Goal: Task Accomplishment & Management: Manage account settings

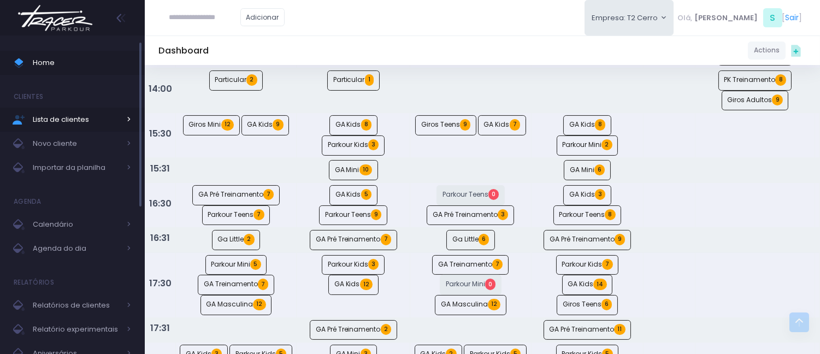
scroll to position [485, 0]
click at [99, 71] on link "Home" at bounding box center [72, 63] width 145 height 24
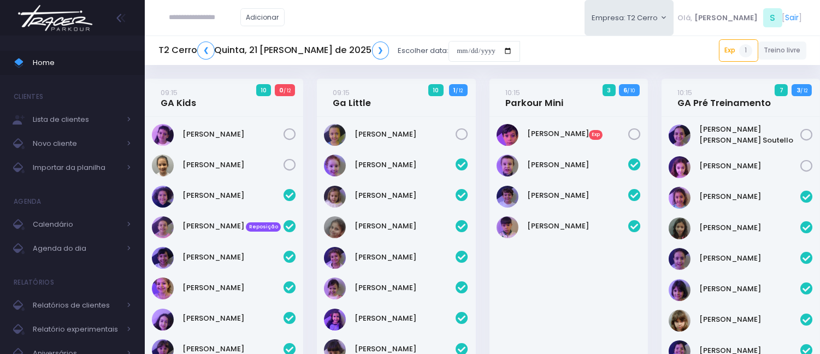
click at [221, 11] on input "text" at bounding box center [204, 17] width 71 height 21
type input "**********"
click input "submit" at bounding box center [0, 0] width 0 height 0
type input "**********"
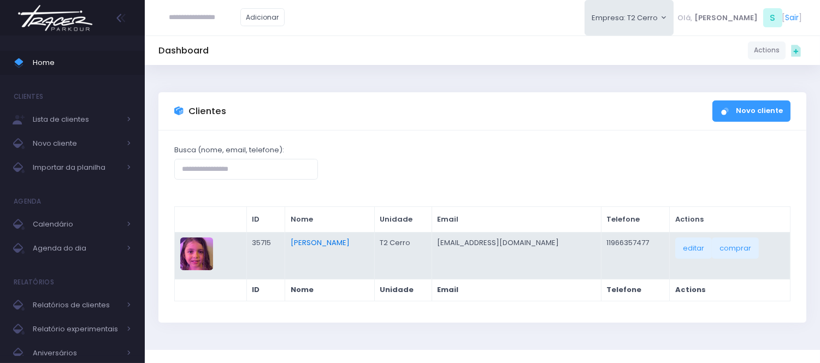
click at [331, 242] on link "[PERSON_NAME]" at bounding box center [320, 243] width 59 height 10
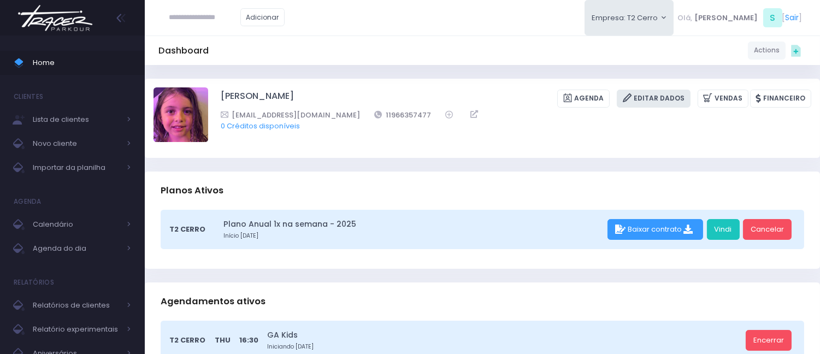
click at [659, 102] on link "Editar Dados" at bounding box center [654, 99] width 74 height 18
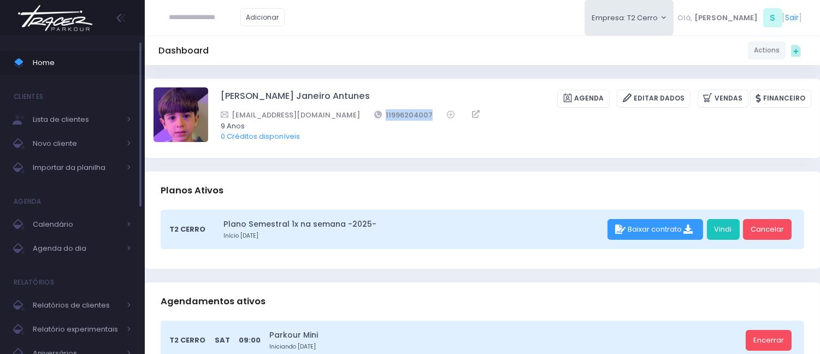
click at [79, 66] on span "Home" at bounding box center [82, 63] width 98 height 14
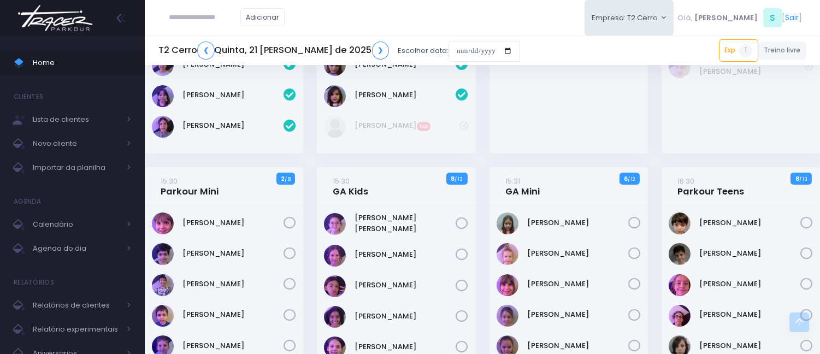
scroll to position [364, 0]
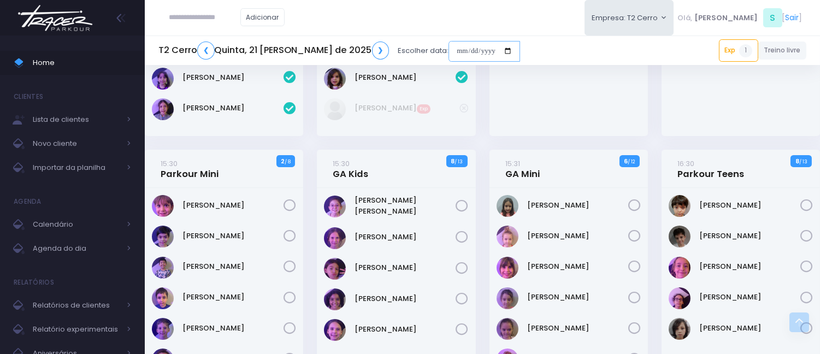
click at [449, 47] on input "date" at bounding box center [485, 51] width 72 height 21
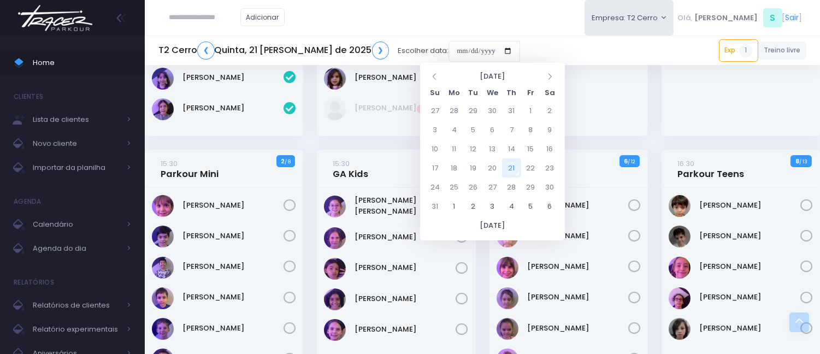
click at [507, 166] on td "21" at bounding box center [511, 167] width 19 height 19
type input "**********"
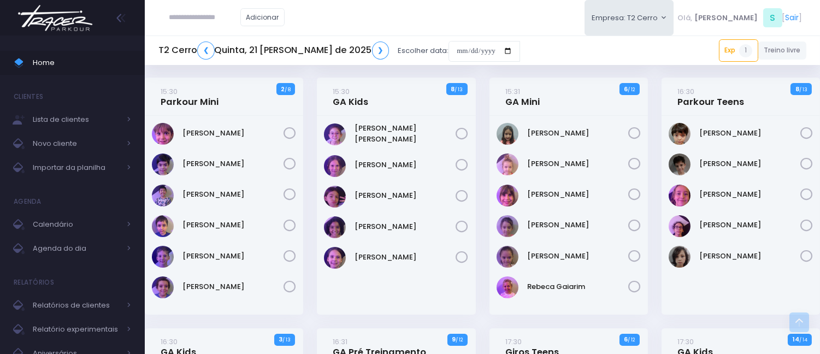
scroll to position [425, 0]
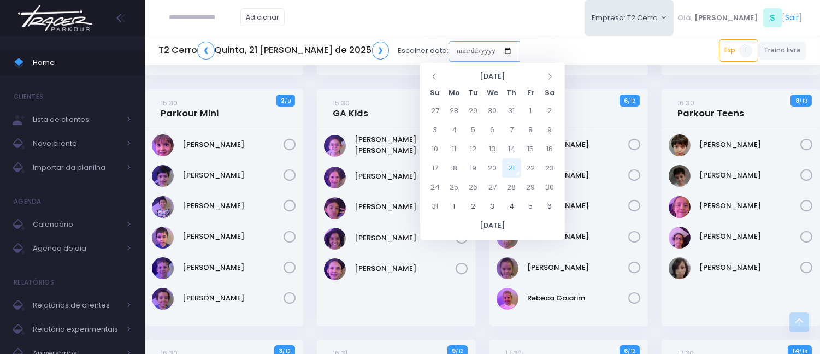
click at [449, 50] on input "date" at bounding box center [485, 51] width 72 height 21
click at [542, 168] on td "23" at bounding box center [549, 167] width 19 height 19
type input "**********"
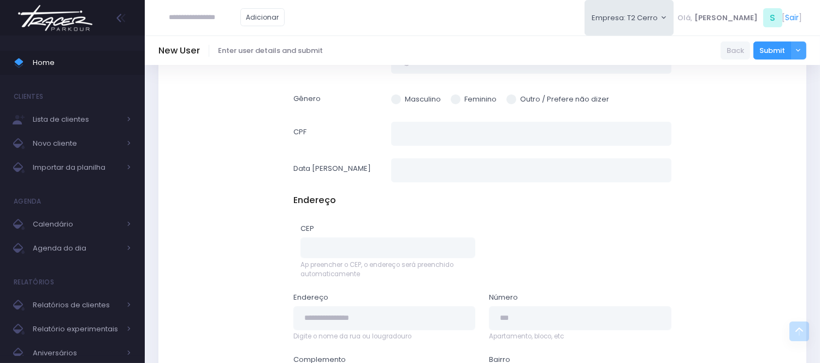
scroll to position [364, 0]
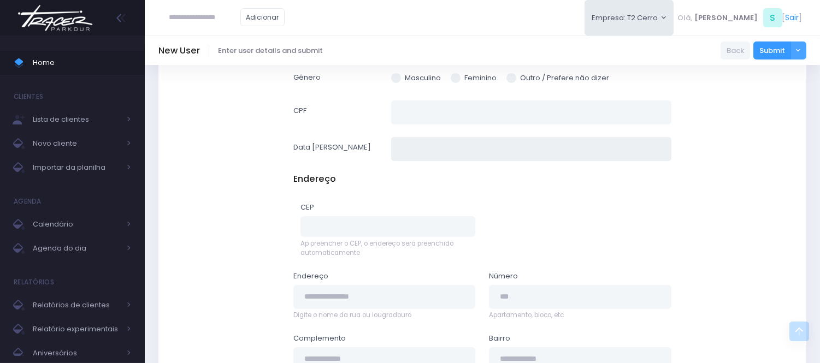
click at [463, 154] on input "text" at bounding box center [531, 149] width 280 height 25
paste input "**********"
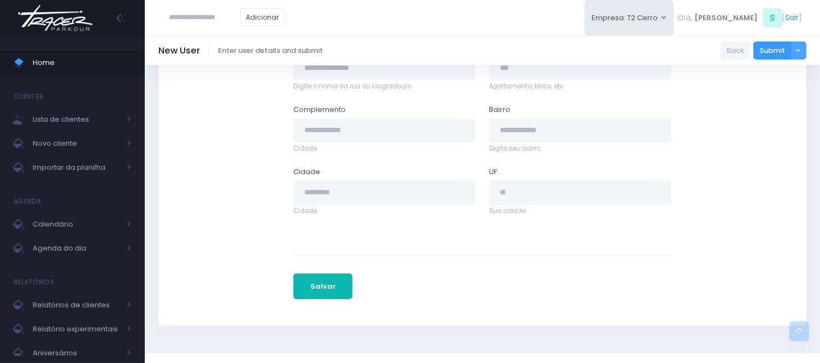
scroll to position [619, 0]
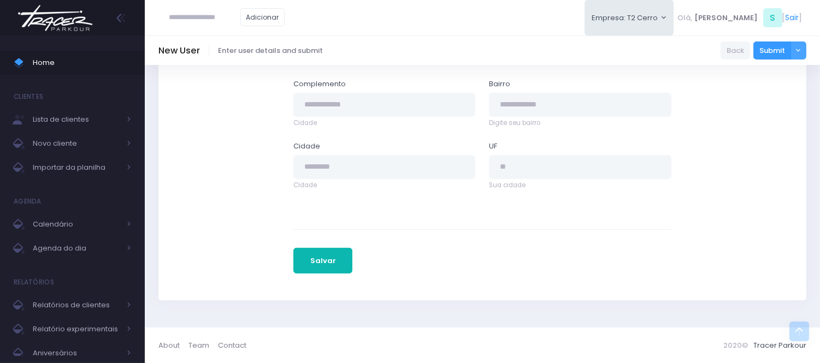
type input "**********"
click at [317, 261] on button "Salvar" at bounding box center [322, 261] width 59 height 26
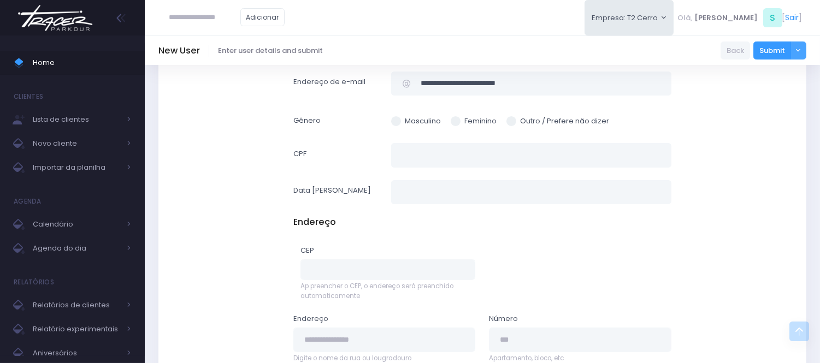
scroll to position [425, 0]
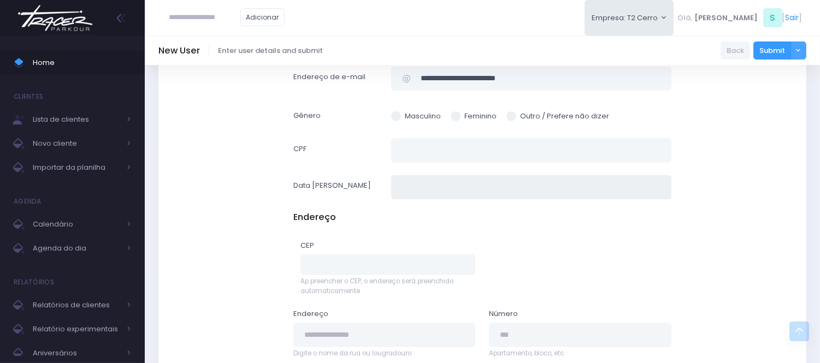
click at [443, 180] on input "text" at bounding box center [531, 187] width 280 height 25
paste input "**********"
click at [410, 187] on input "**********" at bounding box center [531, 187] width 280 height 25
click at [412, 187] on input "**********" at bounding box center [531, 187] width 280 height 25
click at [421, 187] on input "*********" at bounding box center [531, 187] width 280 height 25
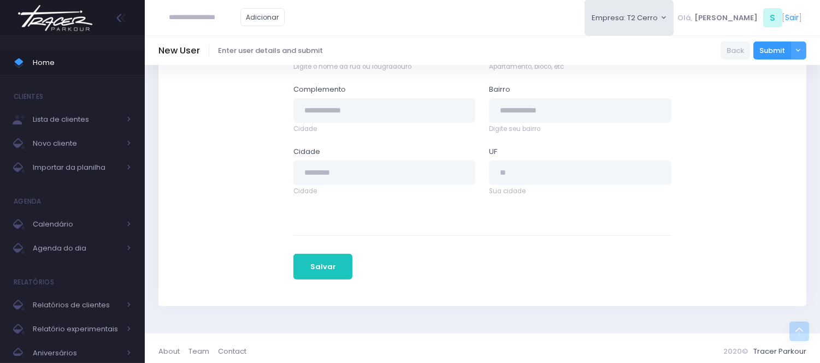
scroll to position [718, 0]
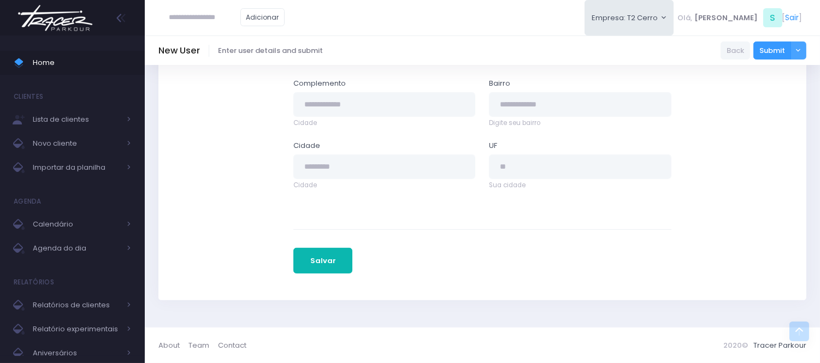
type input "********"
click at [340, 258] on button "Salvar" at bounding box center [322, 261] width 59 height 26
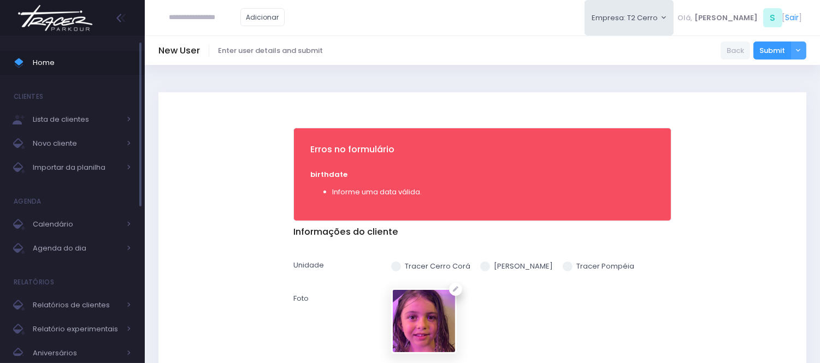
click at [35, 57] on span "Home" at bounding box center [82, 63] width 98 height 14
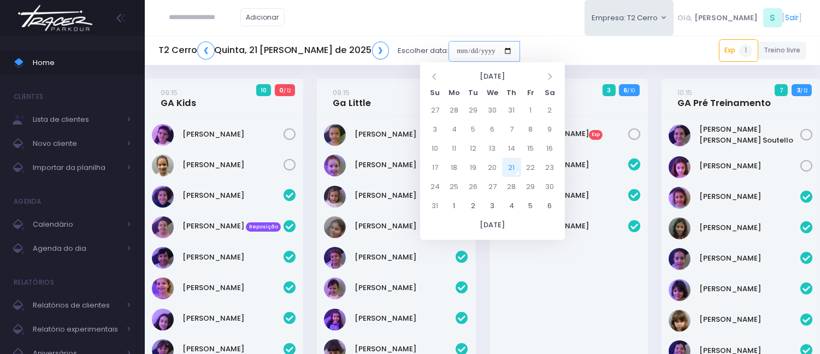
click at [449, 46] on input "date" at bounding box center [485, 51] width 72 height 21
click at [556, 257] on div "Samuel Bigaton Exp" at bounding box center [569, 308] width 158 height 383
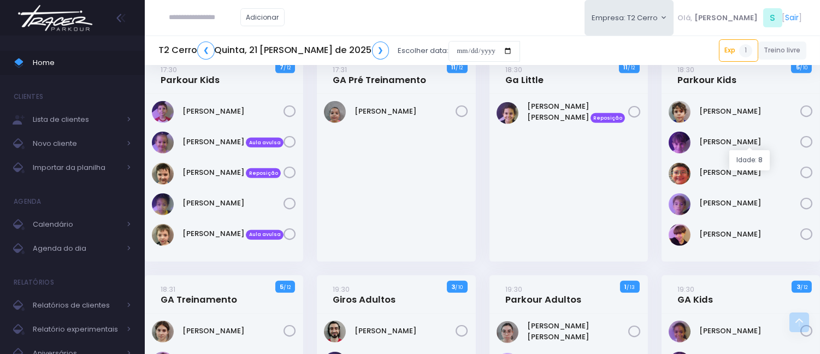
scroll to position [1154, 0]
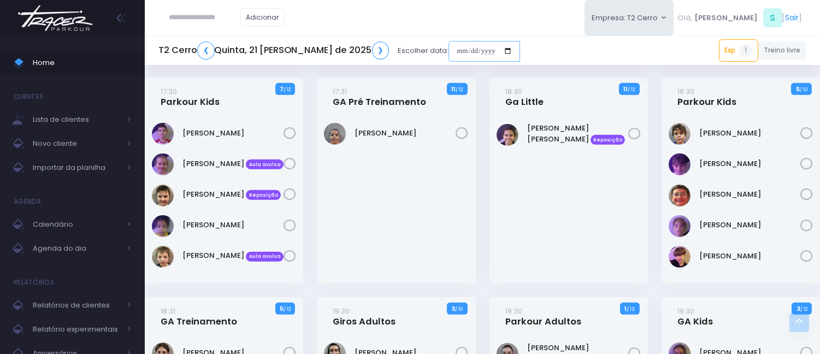
click at [449, 49] on input "date" at bounding box center [485, 51] width 72 height 21
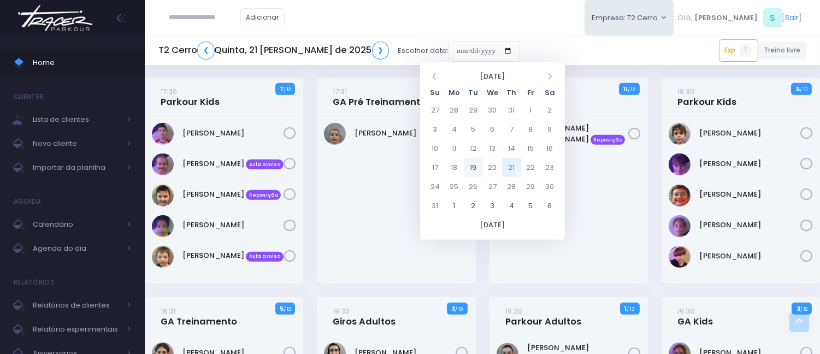
click at [467, 163] on td "19" at bounding box center [473, 167] width 19 height 19
type input "**********"
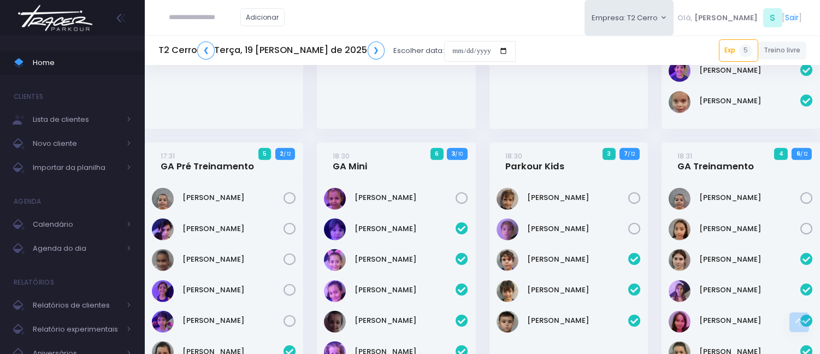
scroll to position [1032, 0]
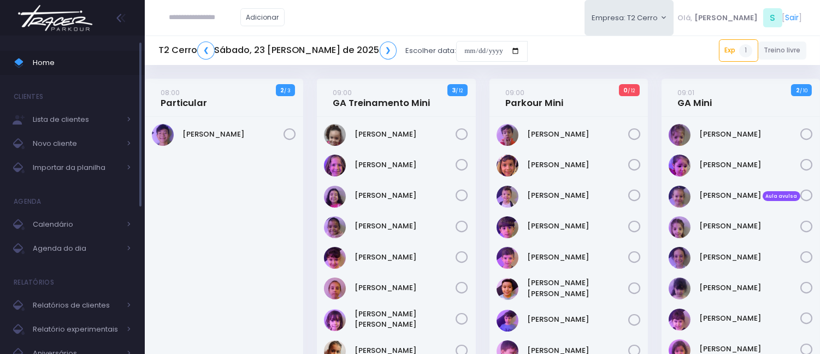
click at [110, 56] on span "Home" at bounding box center [82, 63] width 98 height 14
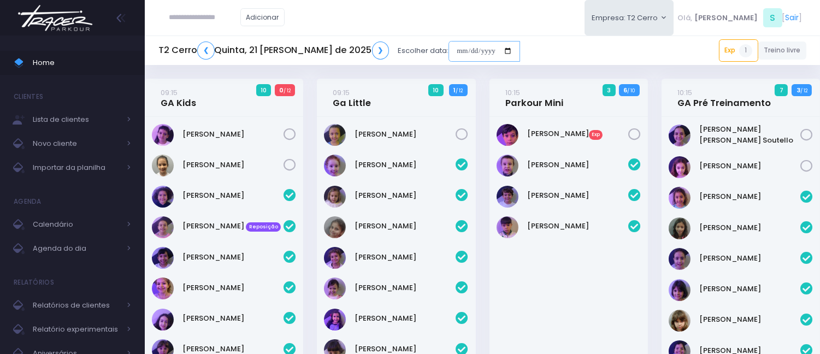
click at [449, 46] on input "date" at bounding box center [485, 51] width 72 height 21
click at [406, 23] on div "Adicionar Empresa: T2 Cerro T2 Cerro T3 Santana T4 Pompeia Olá, S [" at bounding box center [482, 18] width 675 height 36
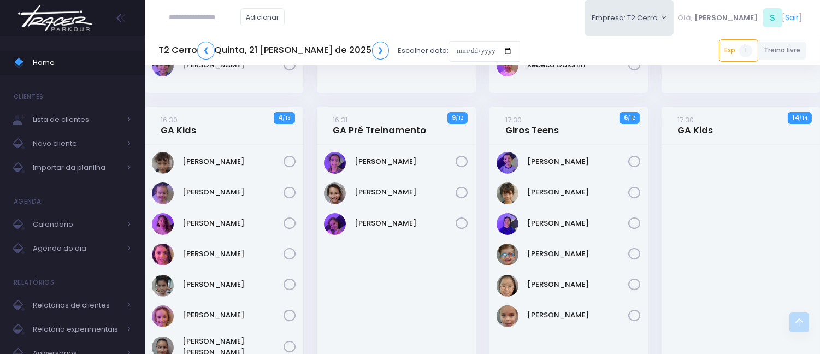
scroll to position [668, 0]
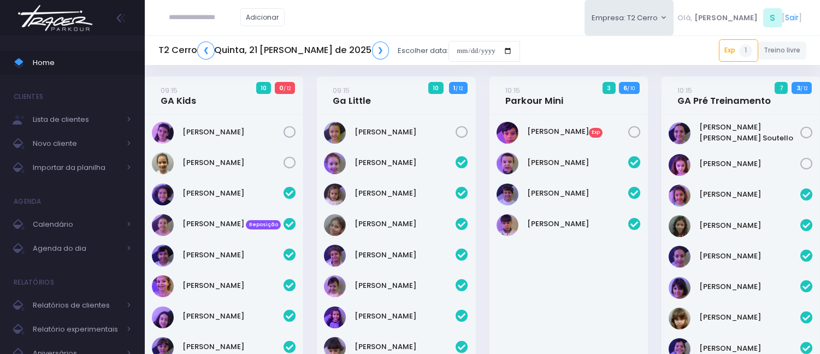
scroll to position [0, 0]
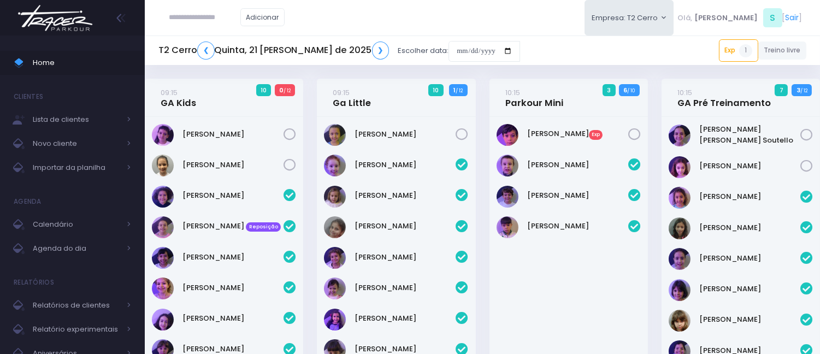
click at [521, 29] on div "Adicionar Empresa: T2 Cerro T2 Cerro T3 Santana T4 Pompeia Olá, S [" at bounding box center [482, 18] width 675 height 36
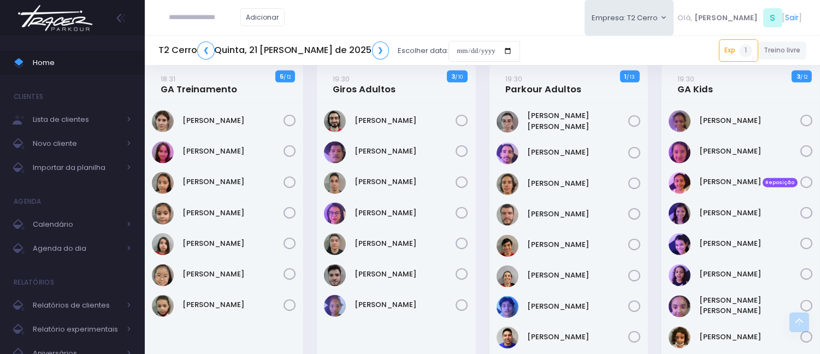
scroll to position [1345, 0]
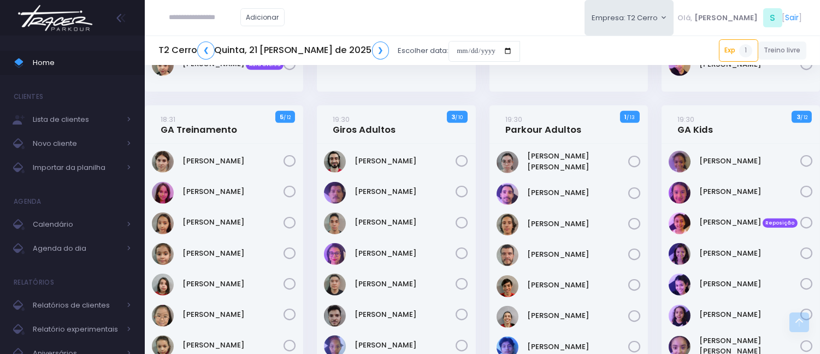
click at [231, 10] on input "text" at bounding box center [204, 17] width 71 height 21
type input "**********"
click input "submit" at bounding box center [0, 0] width 0 height 0
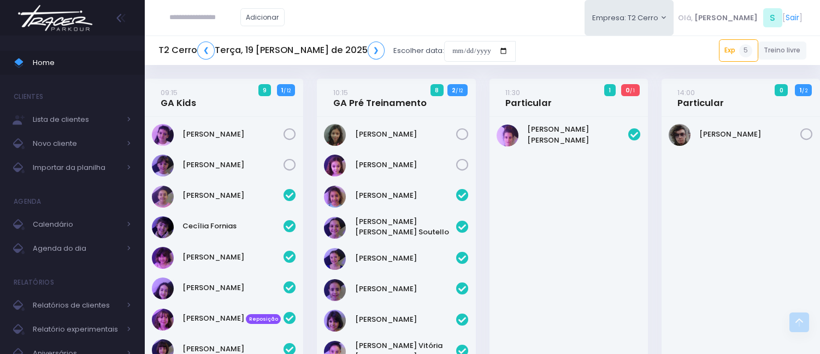
scroll to position [1032, 0]
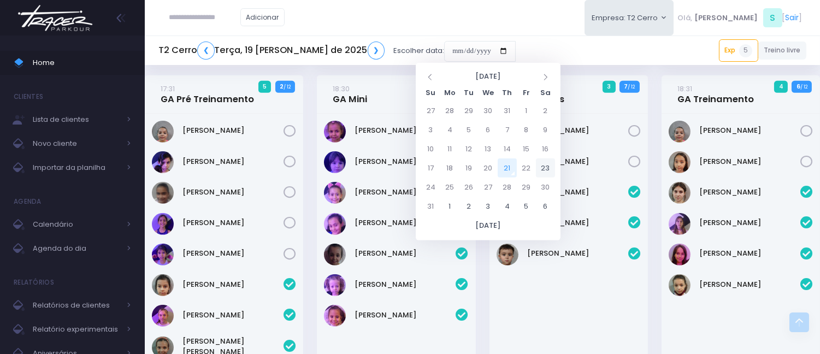
click at [544, 173] on td "23" at bounding box center [545, 167] width 19 height 19
type input "**********"
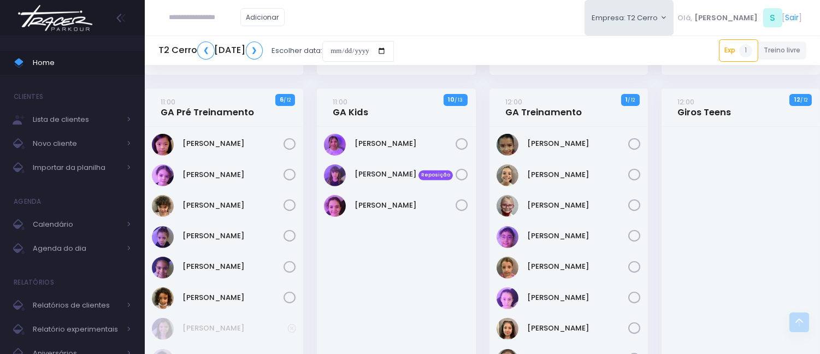
scroll to position [820, 0]
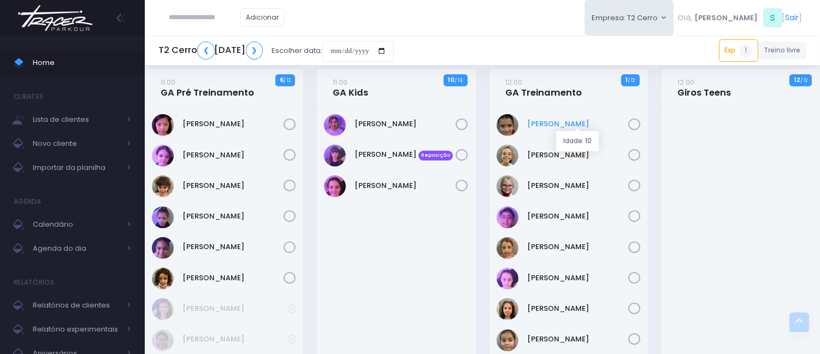
click at [534, 123] on link "Alice De Oliveira" at bounding box center [577, 124] width 101 height 11
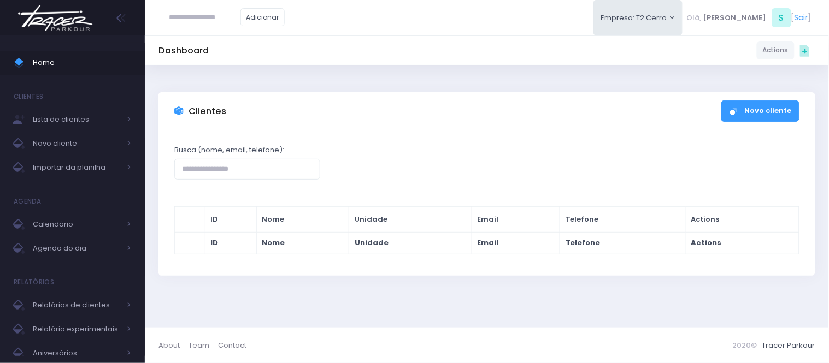
click at [222, 19] on input "text" at bounding box center [204, 17] width 71 height 21
click at [98, 70] on link "Home" at bounding box center [72, 63] width 145 height 24
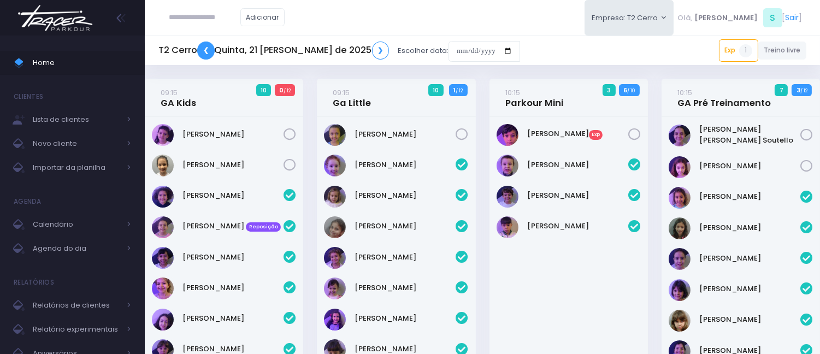
click at [200, 52] on link "❮" at bounding box center [205, 51] width 17 height 18
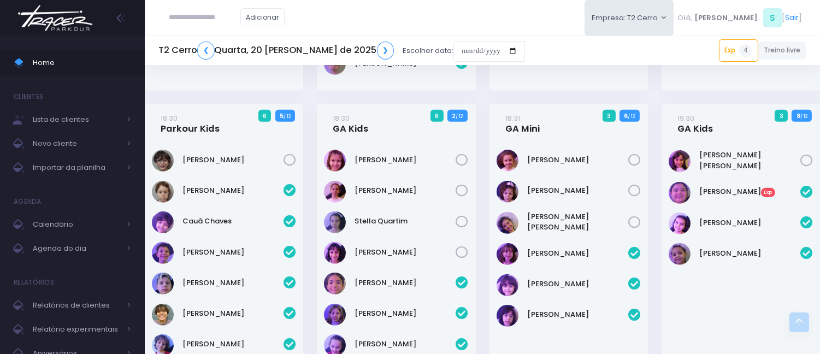
scroll to position [814, 0]
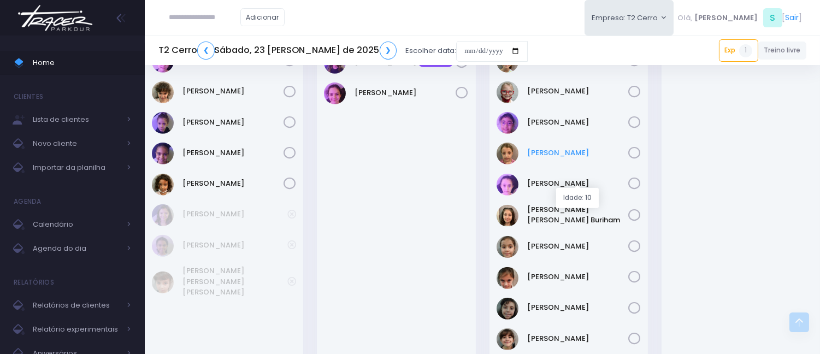
scroll to position [941, 0]
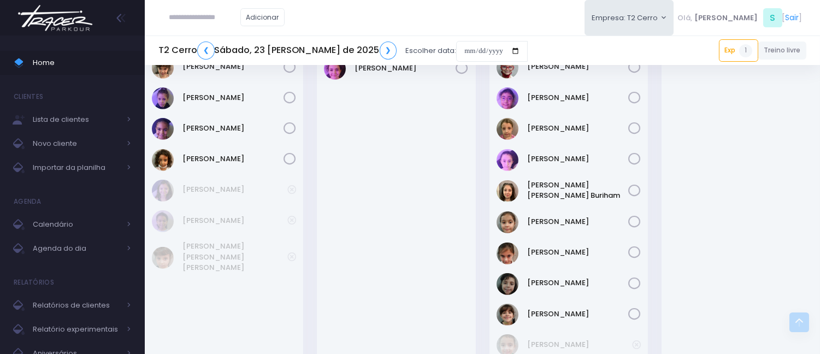
click at [252, 4] on div "Adicionar" at bounding box center [226, 17] width 137 height 35
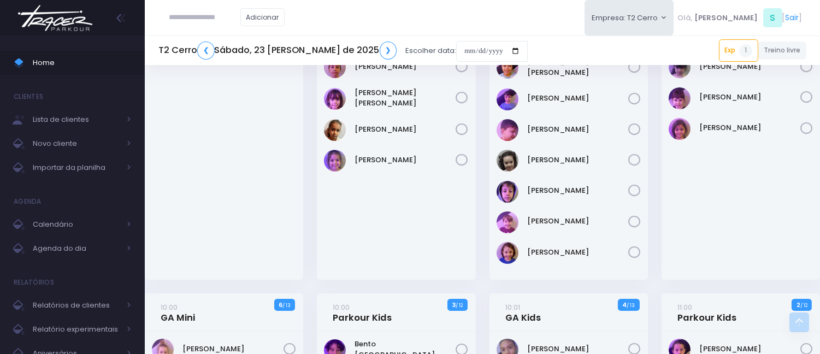
scroll to position [243, 0]
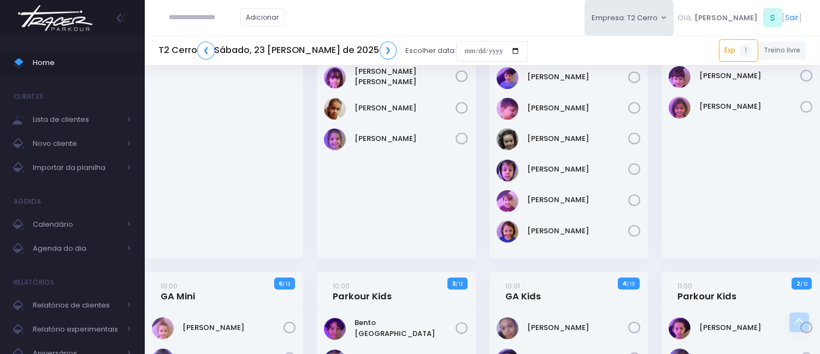
click at [392, 18] on div "Adicionar Empresa: T2 Cerro T2 Cerro T3 Santana T4 Pompeia Olá, S [" at bounding box center [482, 18] width 675 height 36
click at [462, 20] on div "Adicionar Empresa: T2 Cerro T2 Cerro T3 Santana T4 Pompeia Olá, S [" at bounding box center [482, 18] width 675 height 36
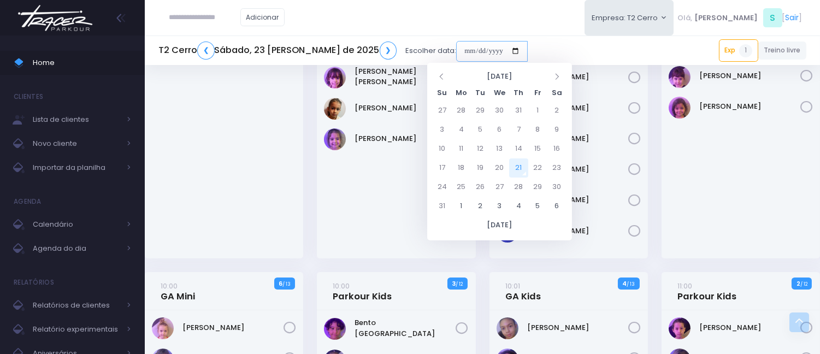
click at [456, 48] on input "date" at bounding box center [492, 51] width 72 height 21
click at [520, 164] on td "21" at bounding box center [518, 167] width 19 height 19
type input "**********"
click at [444, 25] on div "Adicionar Empresa: T2 Cerro [GEOGRAPHIC_DATA][MEDICAL_DATA], S [" at bounding box center [482, 18] width 675 height 36
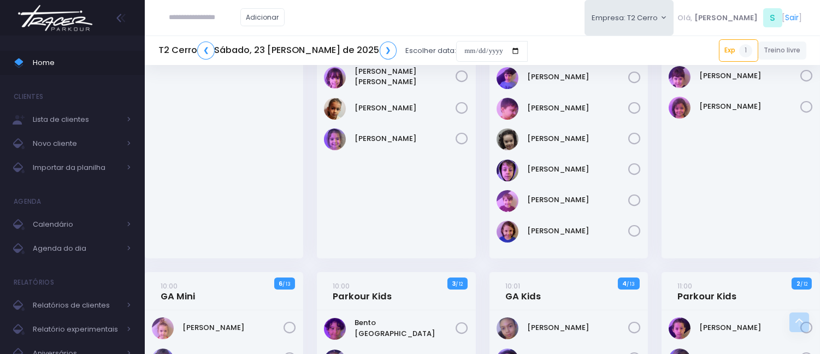
click at [444, 25] on div "Adicionar Empresa: T2 Cerro [GEOGRAPHIC_DATA][MEDICAL_DATA], S [" at bounding box center [482, 18] width 675 height 36
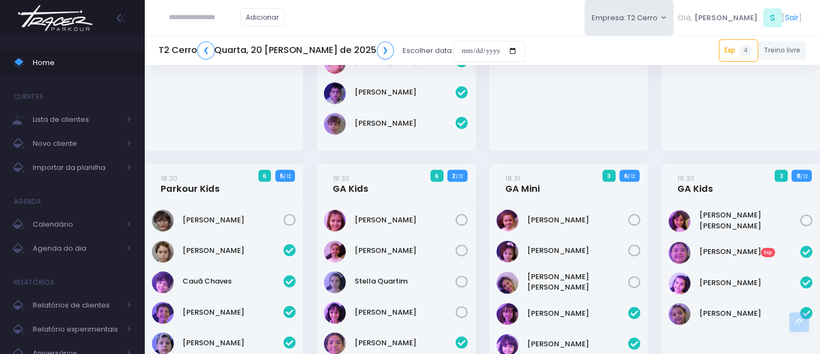
scroll to position [814, 0]
click at [454, 48] on input "date" at bounding box center [490, 51] width 72 height 21
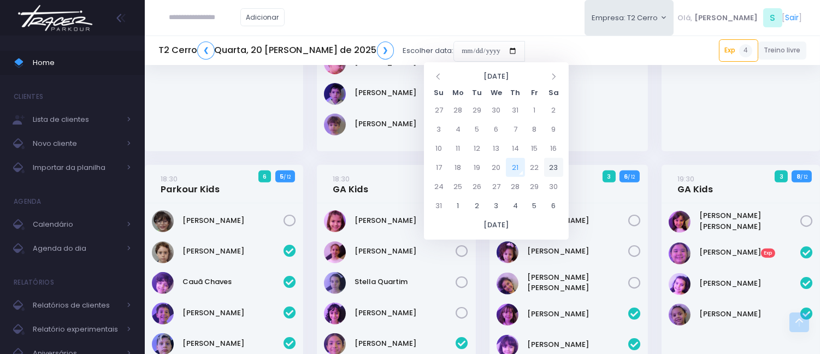
click at [548, 166] on td "23" at bounding box center [553, 167] width 19 height 19
type input "**********"
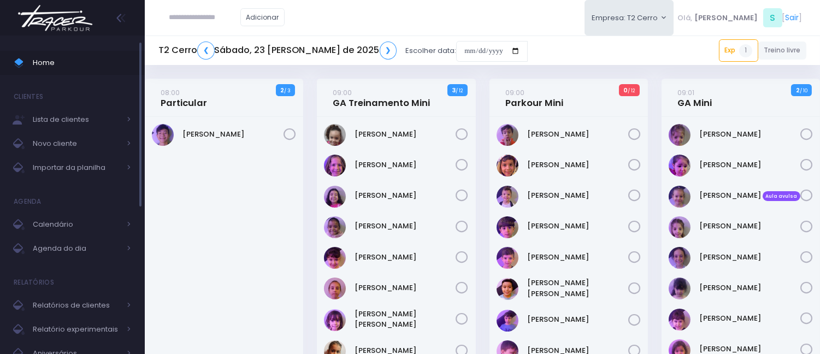
click at [121, 64] on span "Home" at bounding box center [82, 63] width 98 height 14
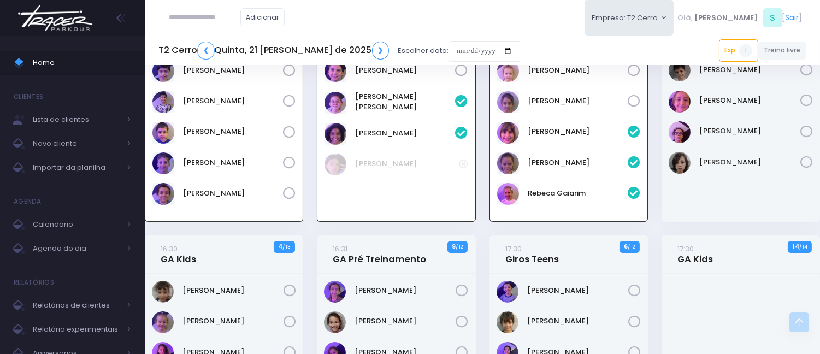
scroll to position [514, 0]
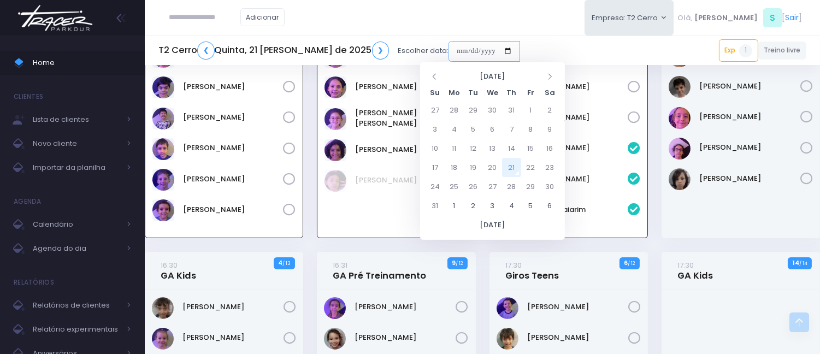
click at [449, 49] on input "date" at bounding box center [485, 51] width 72 height 21
click at [455, 186] on td "25" at bounding box center [454, 186] width 19 height 19
type input "**********"
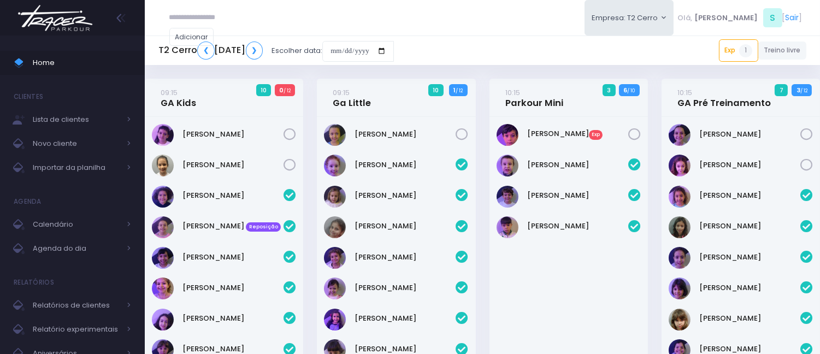
scroll to position [514, 0]
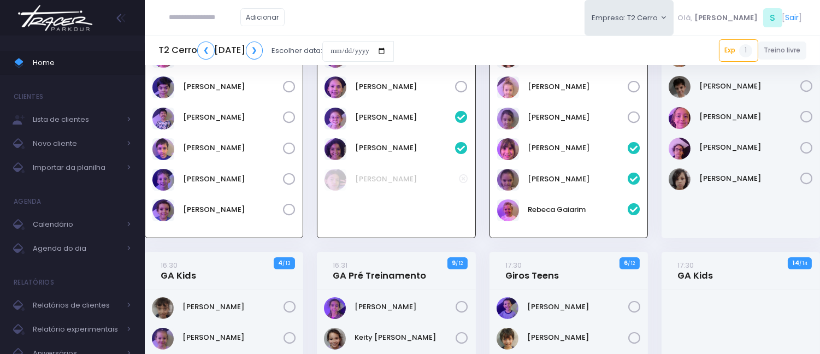
click at [492, 22] on div "Adicionar Empresa: T2 Cerro [GEOGRAPHIC_DATA][MEDICAL_DATA], S [" at bounding box center [482, 18] width 675 height 36
click at [466, 26] on div "Adicionar Empresa: T2 Cerro [GEOGRAPHIC_DATA][MEDICAL_DATA], S [" at bounding box center [482, 18] width 675 height 36
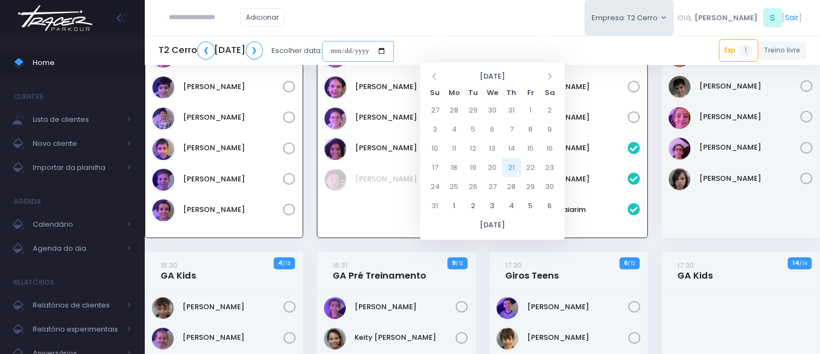
click at [394, 44] on input "date" at bounding box center [358, 51] width 72 height 21
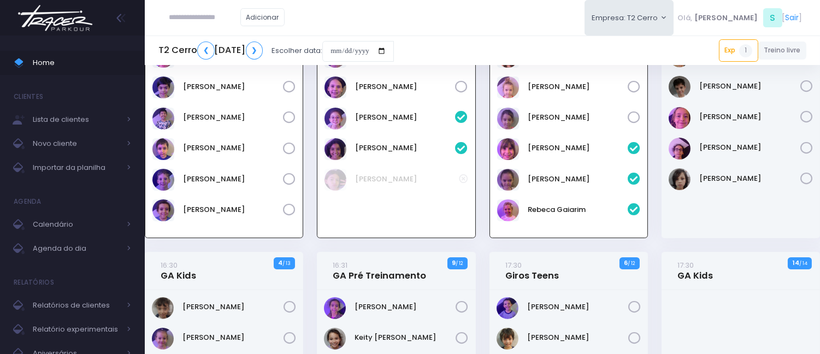
click at [410, 31] on div "Adicionar Empresa: T2 Cerro T2 Cerro T3 Santana T4 Pompeia Olá, S [" at bounding box center [482, 18] width 675 height 36
click at [409, 18] on div "Adicionar Empresa: T2 Cerro T2 Cerro T3 Santana T4 Pompeia Olá, S [" at bounding box center [482, 18] width 675 height 36
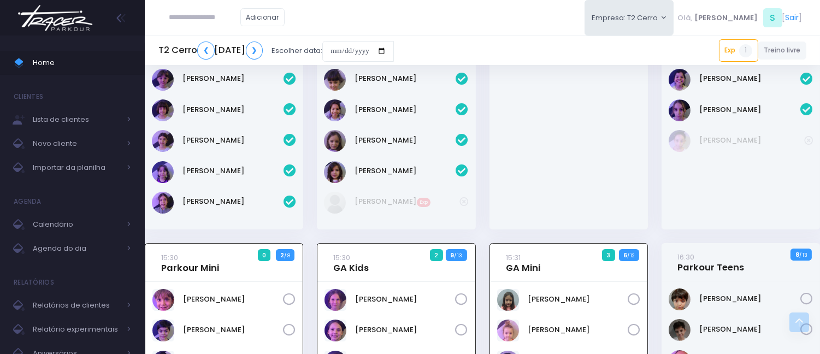
scroll to position [89, 0]
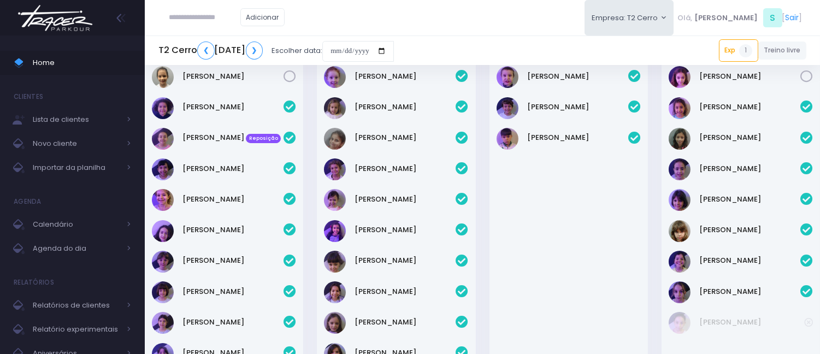
click at [406, 18] on div "Adicionar Empresa: T2 Cerro T2 Cerro T3 Santana T4 Pompeia Olá, S [" at bounding box center [482, 18] width 675 height 36
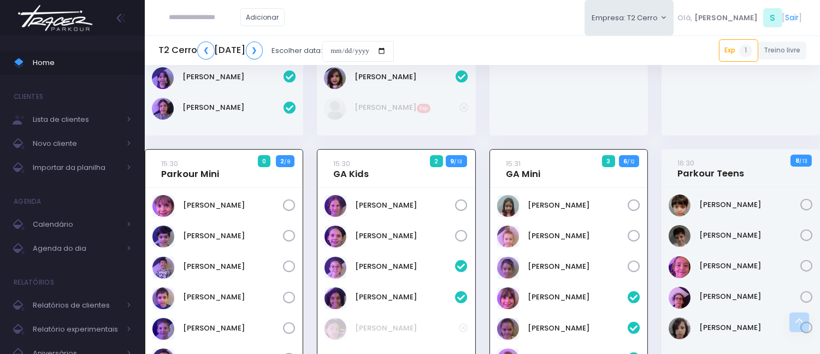
scroll to position [364, 0]
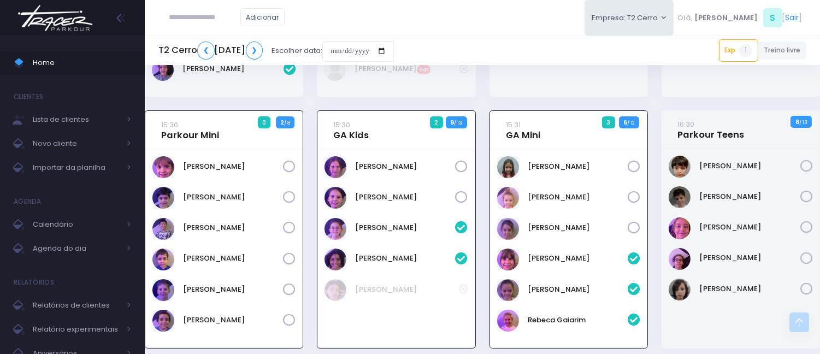
scroll to position [425, 0]
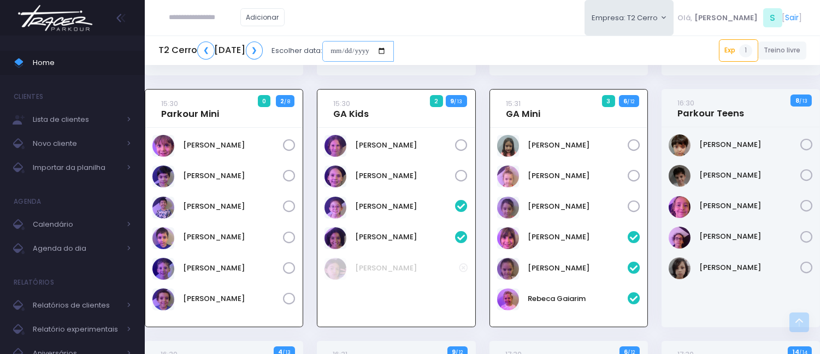
click at [394, 55] on input "date" at bounding box center [358, 51] width 72 height 21
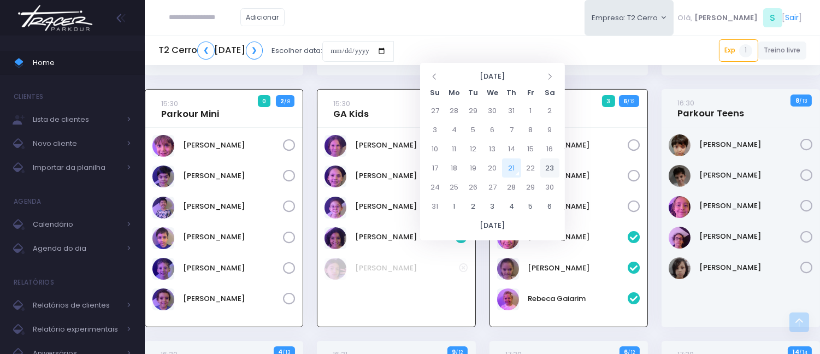
click at [553, 168] on td "23" at bounding box center [549, 167] width 19 height 19
type input "**********"
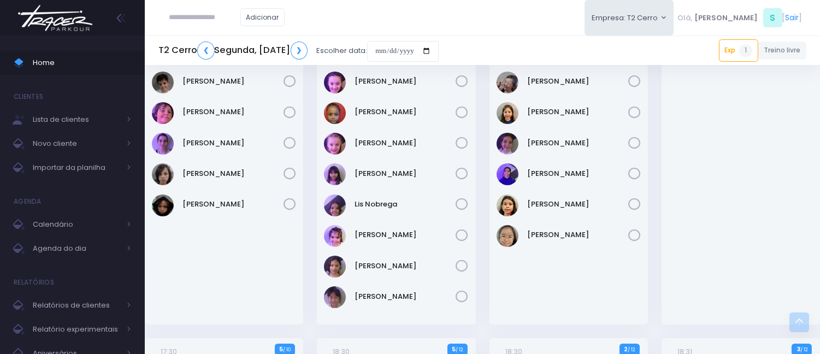
scroll to position [425, 0]
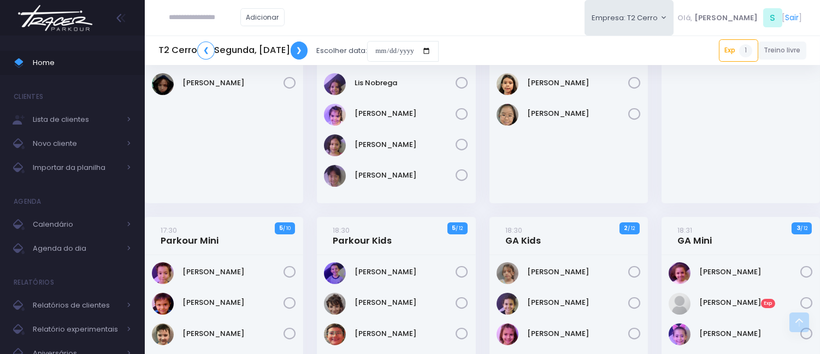
click at [308, 53] on link "❯" at bounding box center [299, 51] width 17 height 18
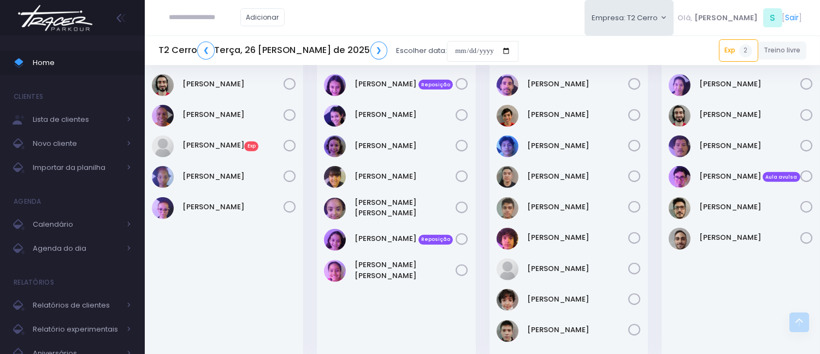
scroll to position [1395, 0]
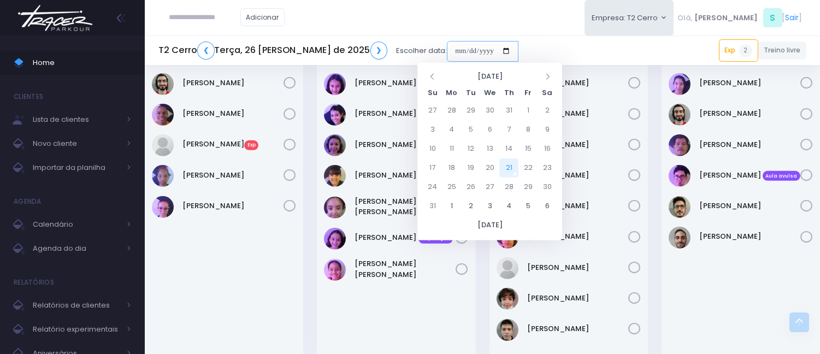
click at [447, 54] on input "date" at bounding box center [483, 51] width 72 height 21
click at [514, 171] on td "21" at bounding box center [508, 167] width 19 height 19
type input "**********"
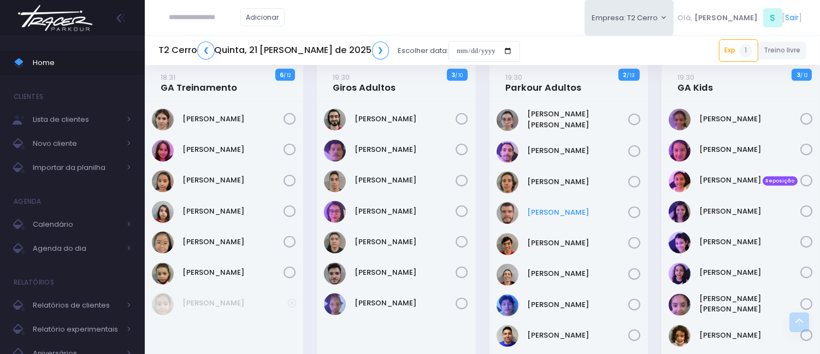
scroll to position [1407, 0]
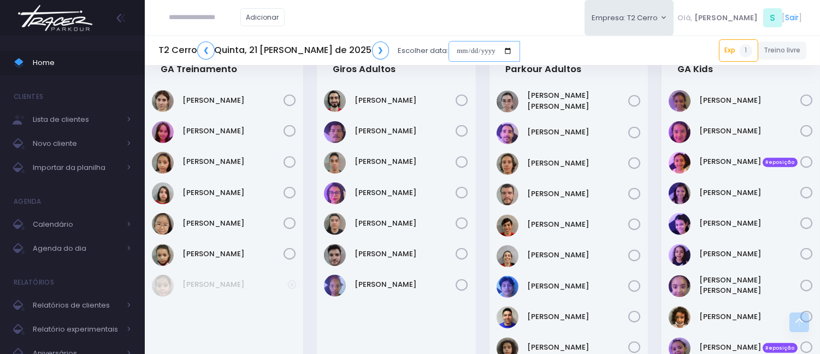
click at [449, 51] on input "date" at bounding box center [485, 51] width 72 height 21
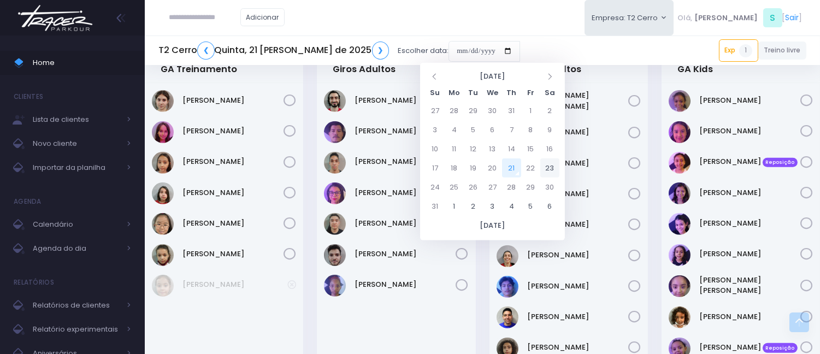
click at [540, 167] on td "23" at bounding box center [549, 167] width 19 height 19
type input "**********"
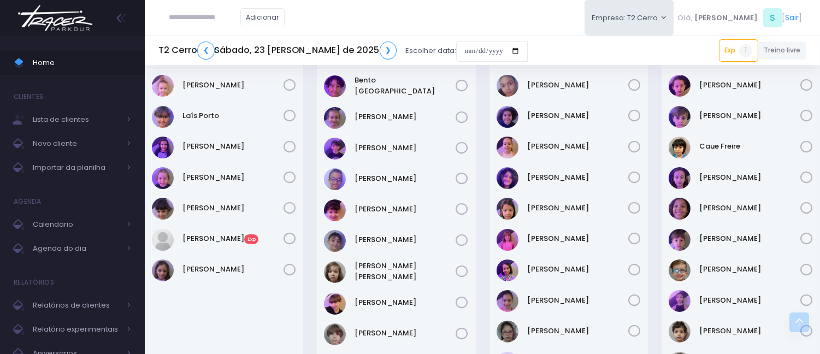
scroll to position [364, 0]
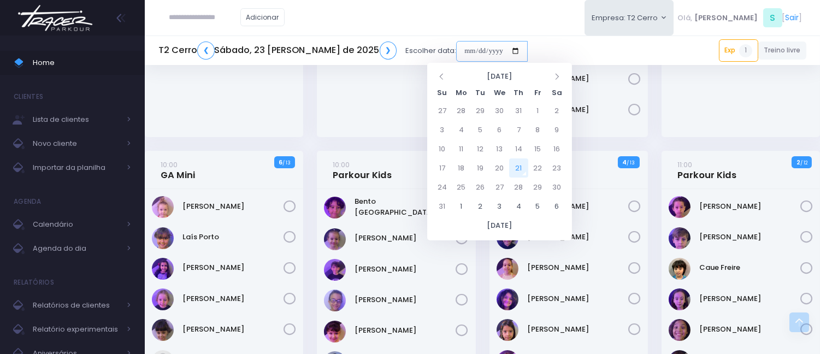
click at [456, 46] on input "date" at bounding box center [492, 51] width 72 height 21
click at [460, 186] on td "25" at bounding box center [461, 187] width 19 height 19
type input "**********"
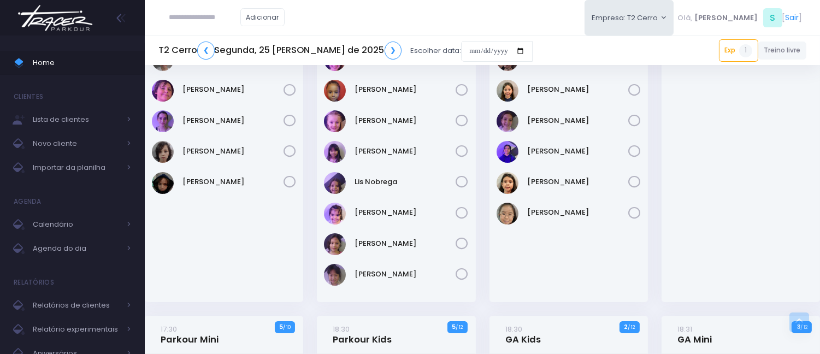
scroll to position [364, 0]
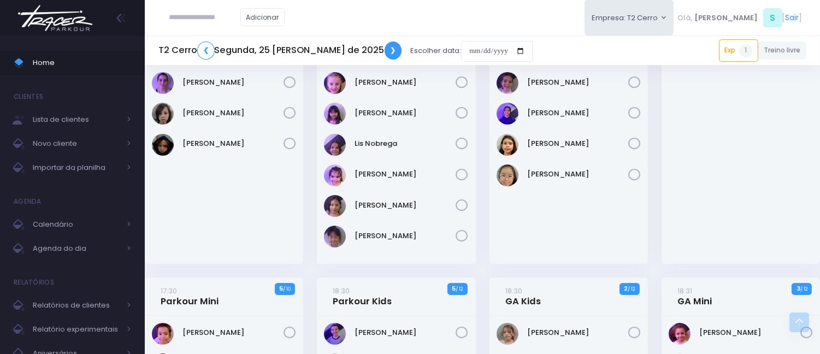
click at [385, 51] on link "❯" at bounding box center [393, 51] width 17 height 18
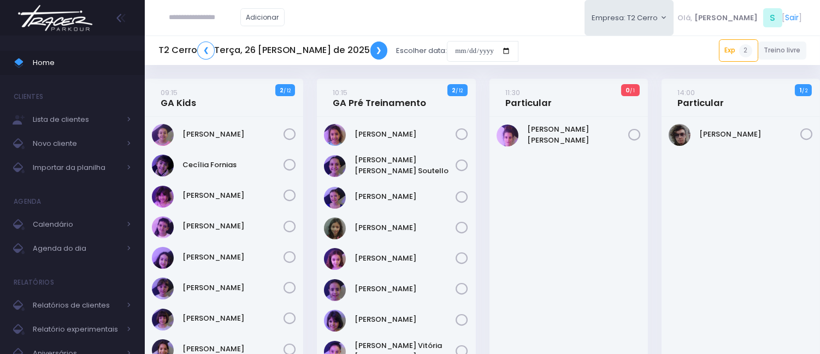
click at [371, 53] on link "❯" at bounding box center [379, 51] width 17 height 18
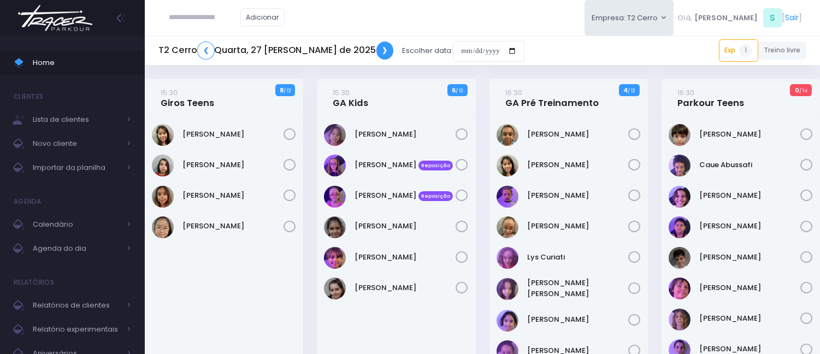
click at [377, 53] on link "❯" at bounding box center [385, 51] width 17 height 18
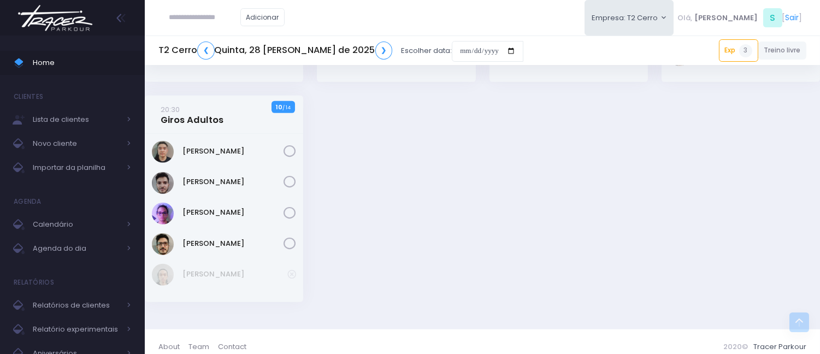
scroll to position [1768, 0]
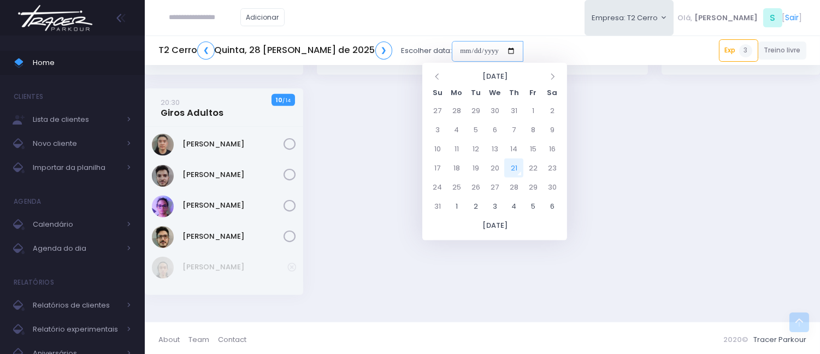
click at [452, 50] on input "date" at bounding box center [488, 51] width 72 height 21
click at [498, 172] on td "20" at bounding box center [494, 167] width 19 height 19
type input "**********"
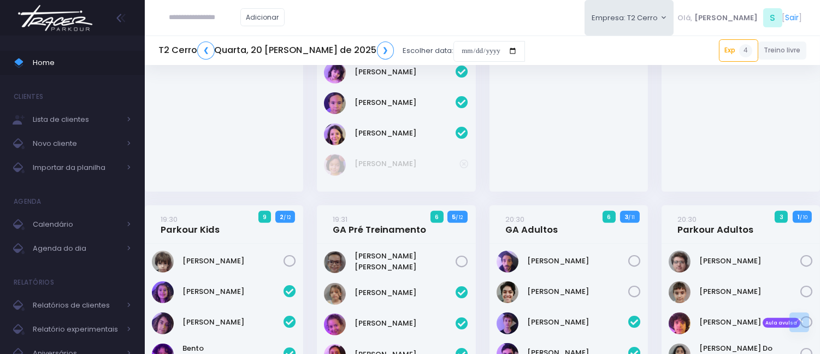
scroll to position [875, 0]
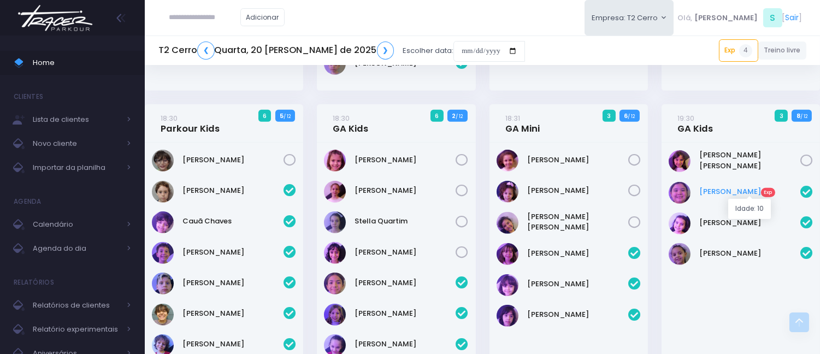
click at [716, 190] on link "Gabriela Nakabayashi Exp" at bounding box center [750, 191] width 101 height 11
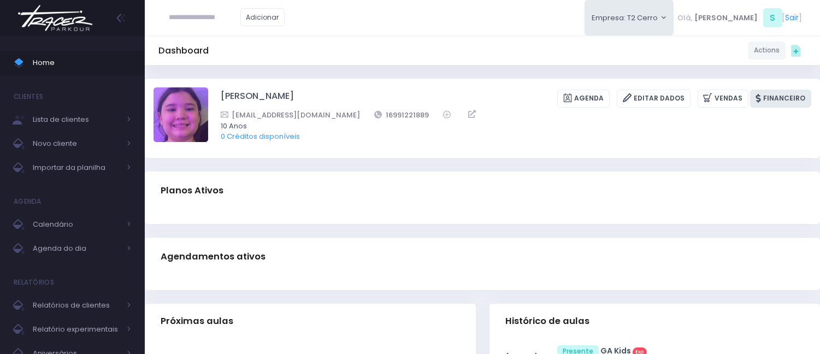
click at [773, 97] on link "Financeiro" at bounding box center [780, 99] width 61 height 18
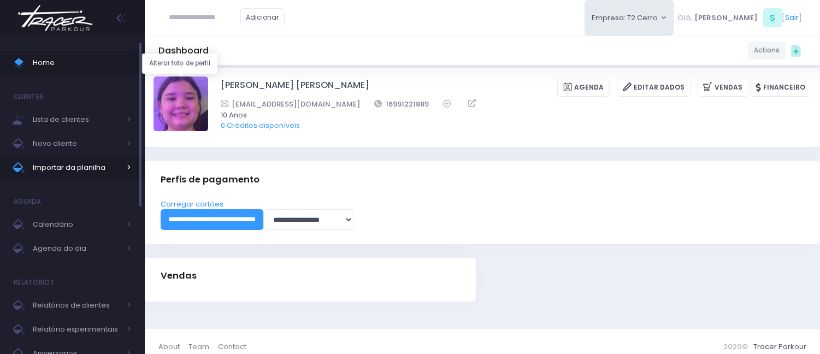
scroll to position [21, 0]
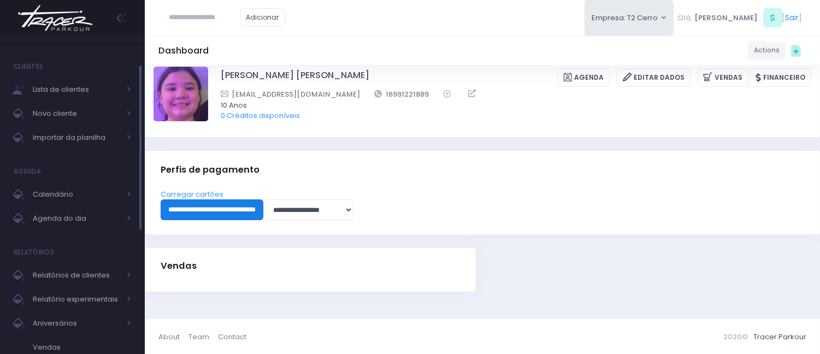
click at [231, 210] on input "**********" at bounding box center [212, 209] width 103 height 21
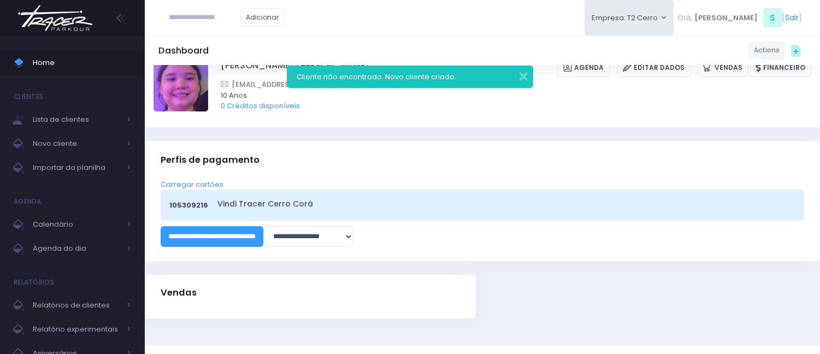
scroll to position [57, 0]
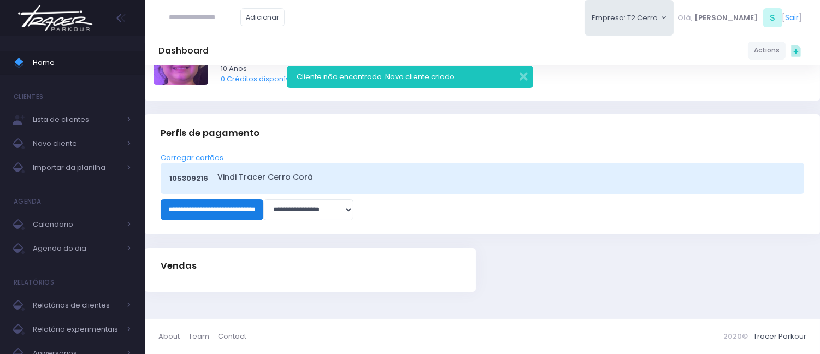
click at [257, 215] on input "**********" at bounding box center [212, 209] width 103 height 21
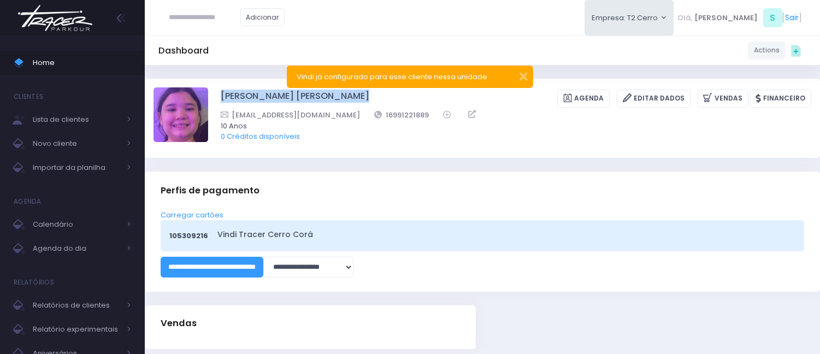
drag, startPoint x: 365, startPoint y: 94, endPoint x: 220, endPoint y: 97, distance: 144.8
click at [220, 97] on div "[PERSON_NAME] [PERSON_NAME] [GEOGRAPHIC_DATA] Editar Dados [GEOGRAPHIC_DATA] Fi…" at bounding box center [483, 117] width 658 height 61
copy div "[PERSON_NAME] [PERSON_NAME]"
click at [183, 9] on input "text" at bounding box center [204, 17] width 71 height 21
type input "*******"
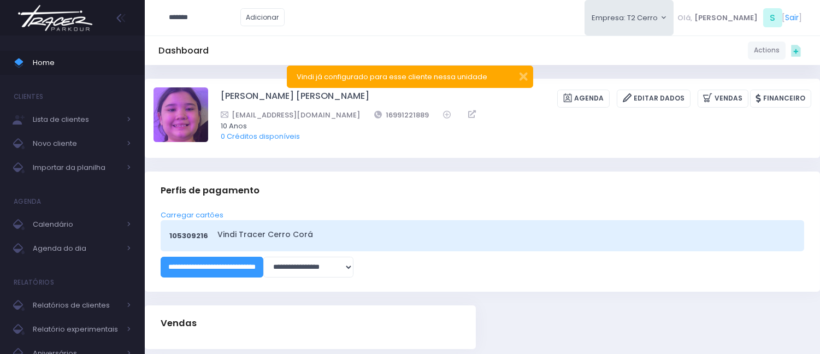
click input "submit" at bounding box center [0, 0] width 0 height 0
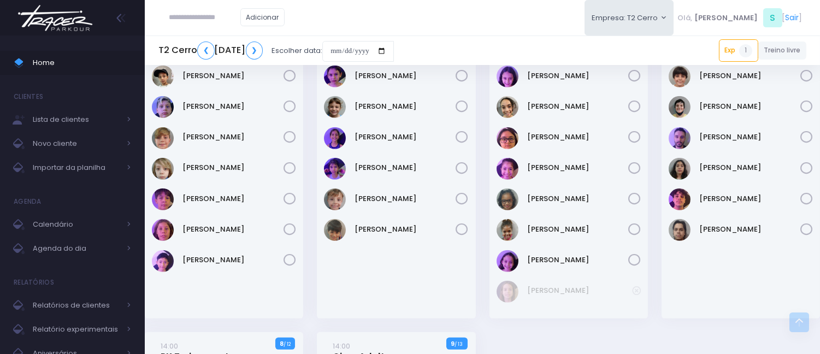
scroll to position [1548, 0]
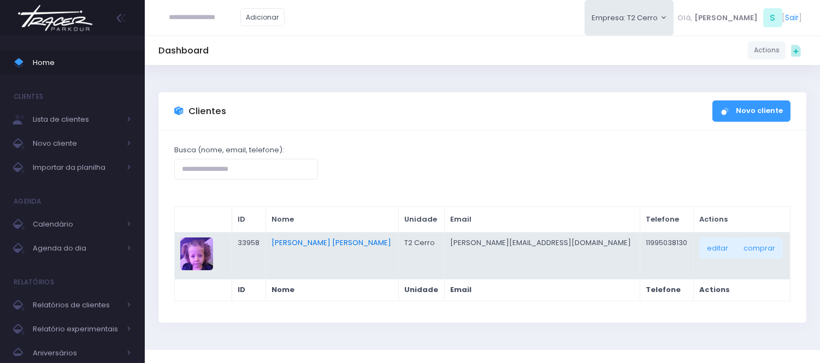
click at [330, 239] on link "[PERSON_NAME] [PERSON_NAME]" at bounding box center [332, 243] width 120 height 10
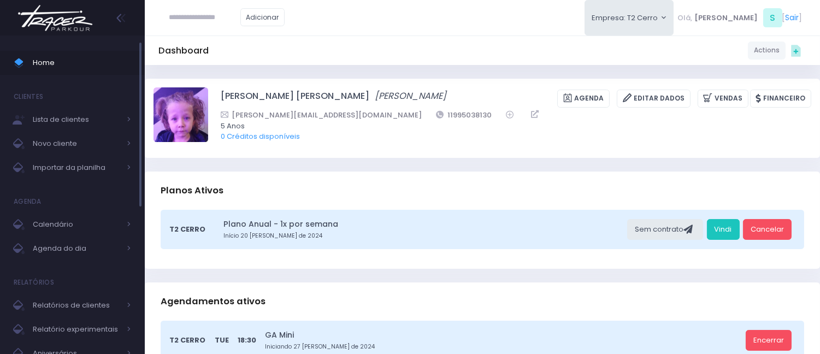
click at [49, 68] on span "Home" at bounding box center [82, 63] width 98 height 14
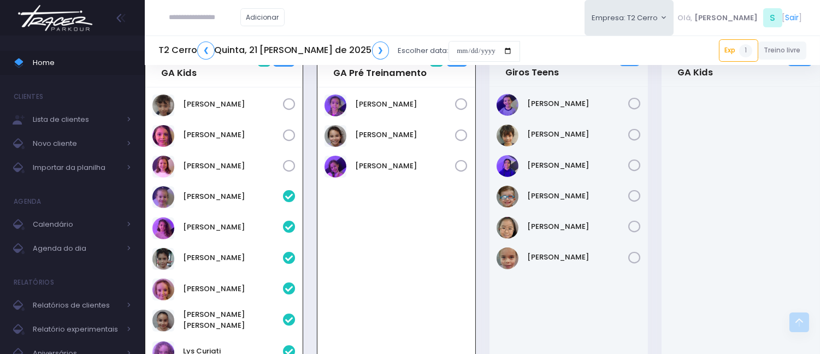
scroll to position [696, 0]
